Goal: Transaction & Acquisition: Subscribe to service/newsletter

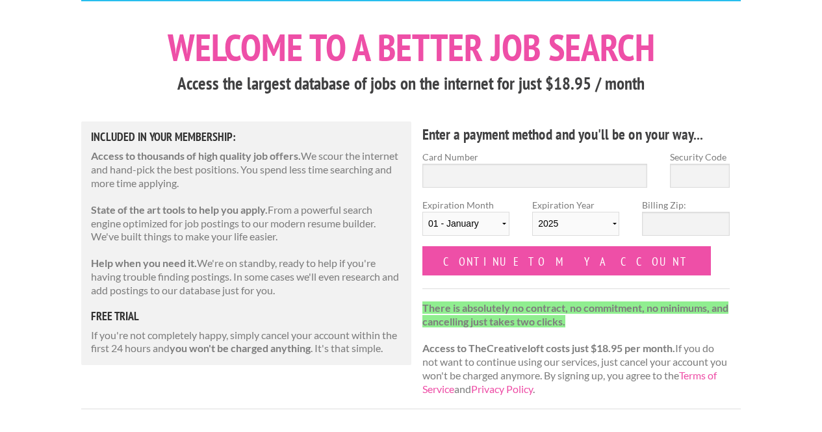
scroll to position [56, 0]
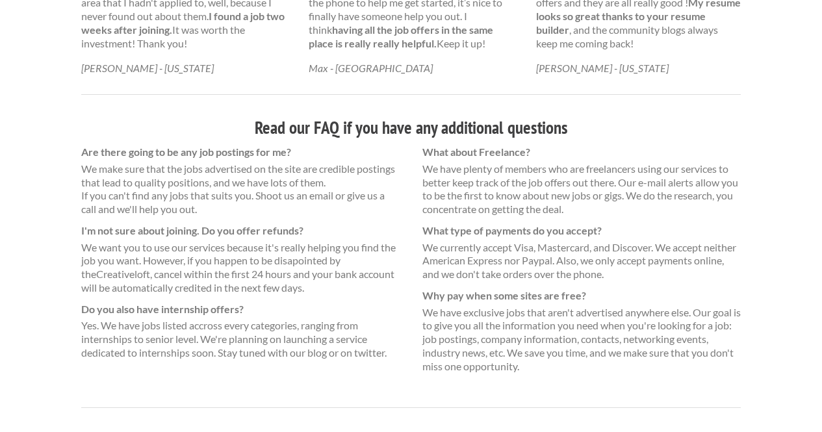
scroll to position [922, 0]
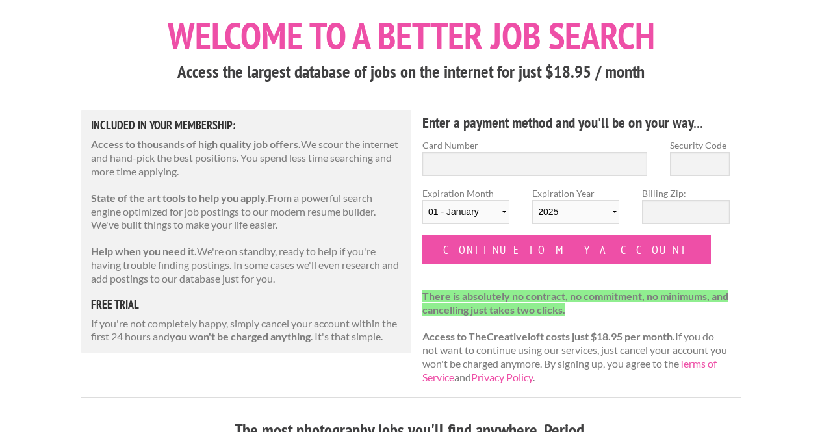
scroll to position [69, 0]
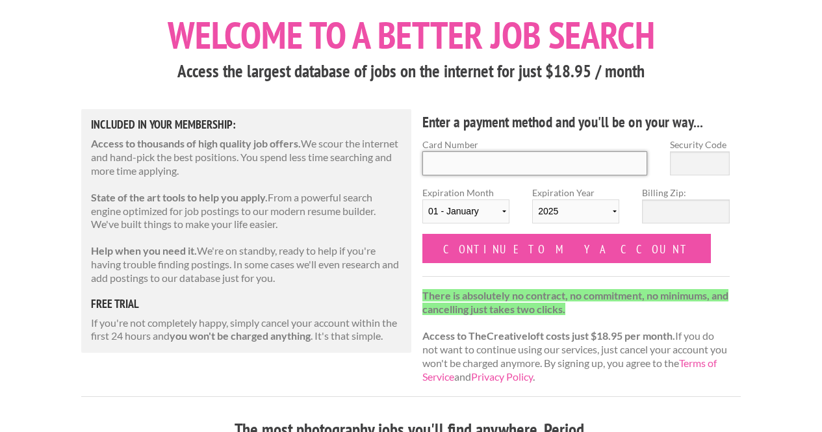
click at [462, 166] on input "Card Number" at bounding box center [534, 163] width 225 height 24
type input "[CREDIT_CARD_NUMBER]"
select select "02"
select select "2029"
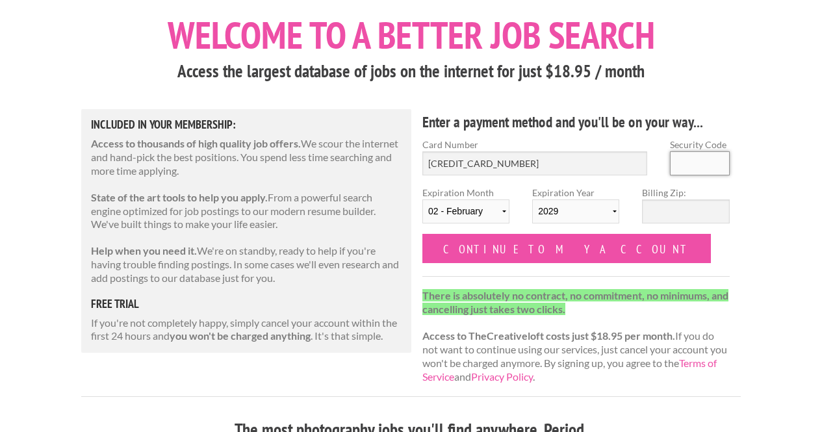
click at [703, 163] on input "Security Code" at bounding box center [700, 163] width 60 height 24
type input "127"
click at [660, 213] on input "Billing Zip:" at bounding box center [685, 211] width 87 height 24
type input "18901"
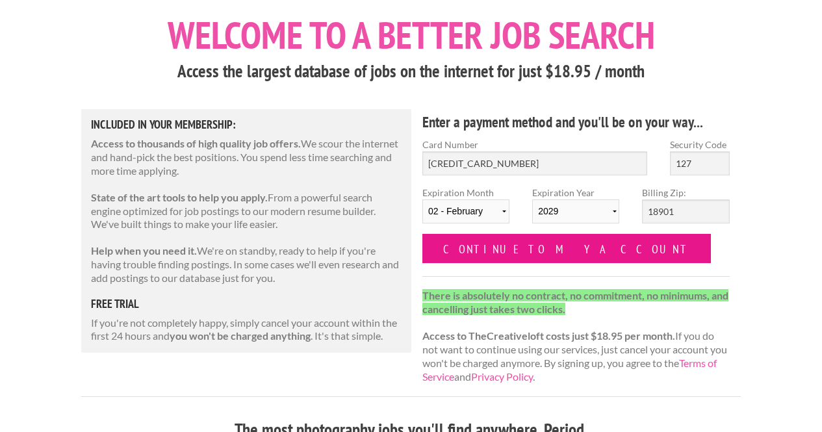
click at [511, 247] on input "Continue to my account" at bounding box center [566, 248] width 288 height 29
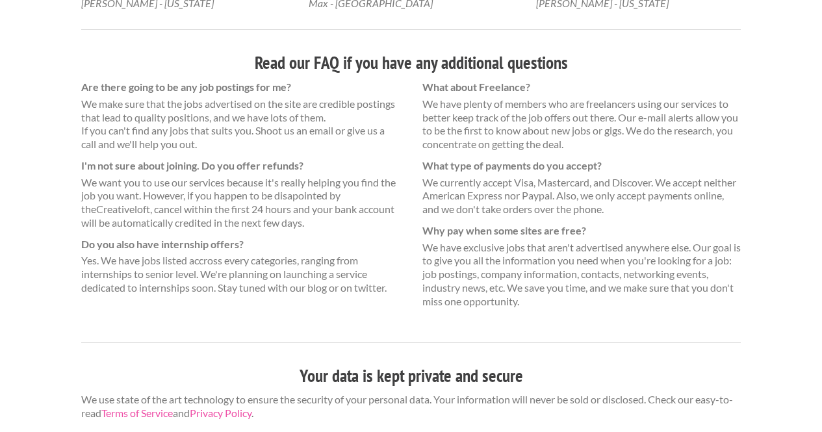
scroll to position [971, 0]
